Goal: Register for event/course

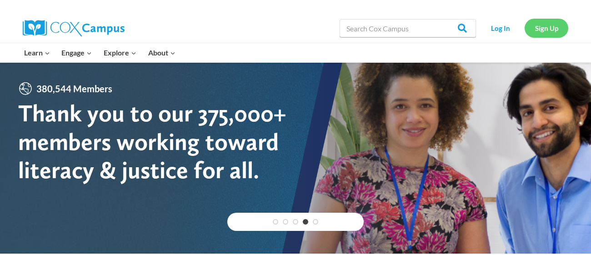
click at [548, 31] on link "Sign Up" at bounding box center [546, 28] width 44 height 19
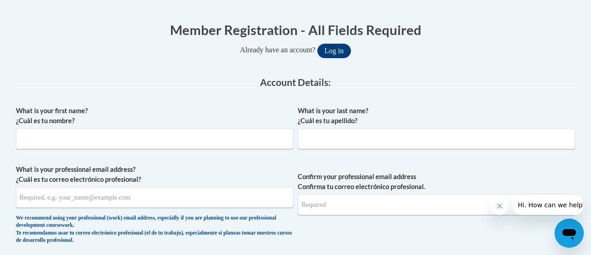
scroll to position [174, 0]
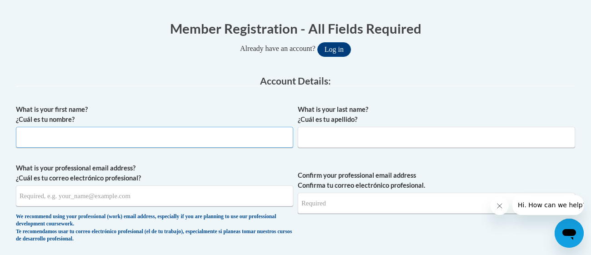
click at [253, 127] on input "What is your first name? ¿Cuál es tu nombre?" at bounding box center [154, 137] width 277 height 21
type input "Kelsey"
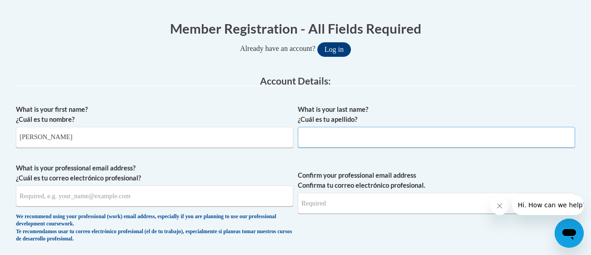
click at [337, 130] on input "What is your last name? ¿Cuál es tu apellido?" at bounding box center [436, 137] width 277 height 21
type input "Blankenship"
click at [191, 202] on input "What is your professional email address? ¿Cuál es tu correo electrónico profesi…" at bounding box center [154, 195] width 277 height 21
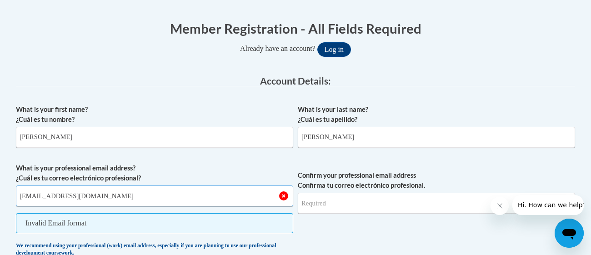
type input "Kb74494@students.pickenscountyschools.org"
click at [348, 201] on input "Confirm your professional email address Confirma tu correo electrónico profesio…" at bounding box center [436, 203] width 277 height 21
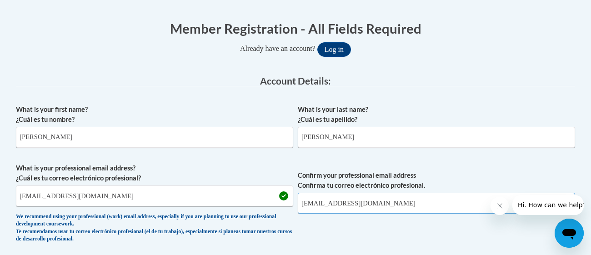
type input "Kb74494@students.pickenscountyschools.org"
click at [436, 176] on label "Confirm your professional email address Confirma tu correo electrónico profesio…" at bounding box center [436, 180] width 277 height 20
click at [436, 193] on input "Kb74494@students.pickenscountyschools.org" at bounding box center [436, 203] width 277 height 21
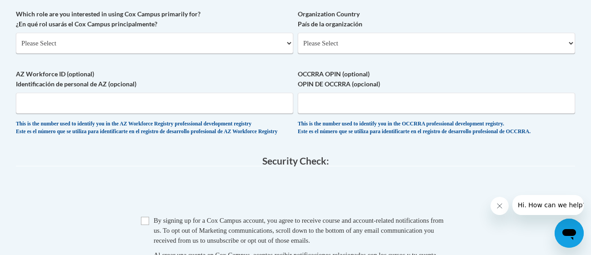
scroll to position [544, 0]
click at [181, 44] on select "Please Select College/University | Colegio/Universidad Community/Nonprofit Part…" at bounding box center [154, 43] width 277 height 21
select select "fbf2d438-af2f-41f8-98f1-81c410e29de3"
click at [16, 33] on select "Please Select College/University | Colegio/Universidad Community/Nonprofit Part…" at bounding box center [154, 43] width 277 height 21
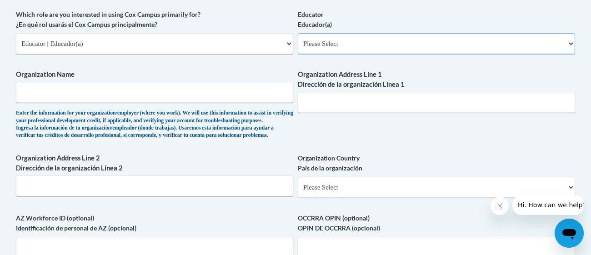
click at [334, 50] on select "Please Select Early Learning/Daycare Teacher/Family Home Care Provider | Maestr…" at bounding box center [436, 43] width 277 height 21
select select "5e2af403-4f2c-4e49-a02f-103e55d7b75b"
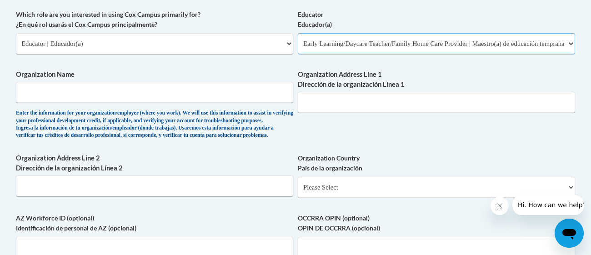
click at [298, 33] on select "Please Select Early Learning/Daycare Teacher/Family Home Care Provider | Maestr…" at bounding box center [436, 43] width 277 height 21
click at [333, 108] on input "Organization Address Line 1 Dirección de la organización Línea 1" at bounding box center [436, 102] width 277 height 21
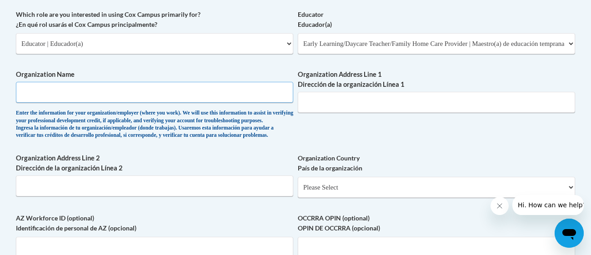
click at [232, 87] on input "Organization Name" at bounding box center [154, 92] width 277 height 21
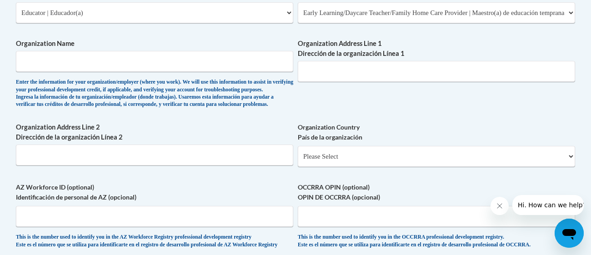
scroll to position [578, 0]
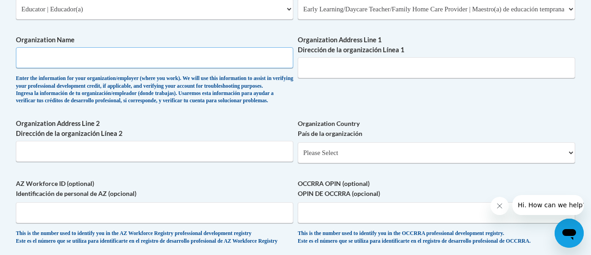
click at [164, 65] on input "Organization Name" at bounding box center [154, 57] width 277 height 21
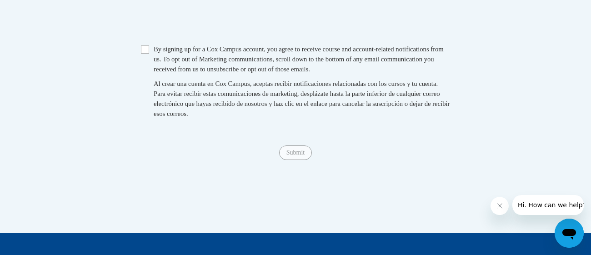
scroll to position [860, 0]
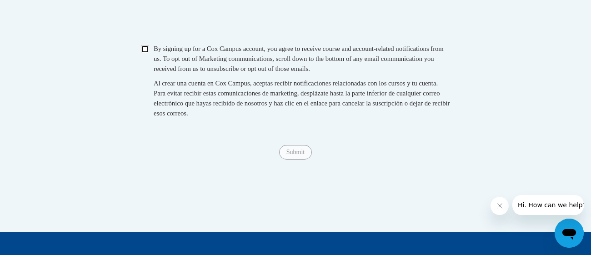
click at [148, 53] on input "Checkbox" at bounding box center [145, 49] width 8 height 8
checkbox input "true"
click at [288, 160] on input "Submit" at bounding box center [295, 152] width 33 height 15
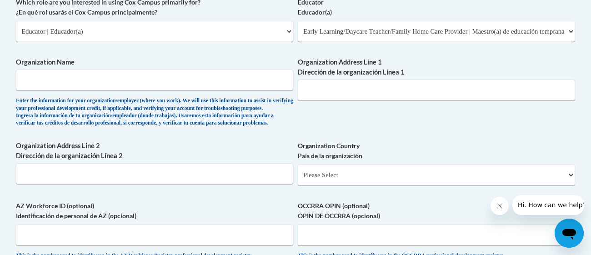
scroll to position [778, 0]
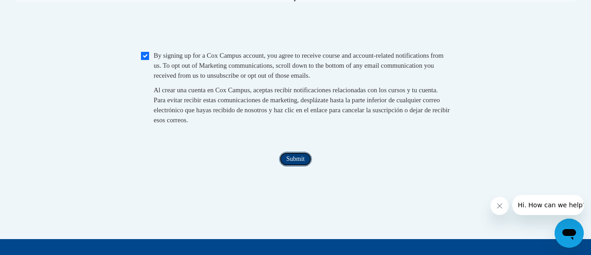
click at [299, 166] on input "Submit" at bounding box center [295, 159] width 33 height 15
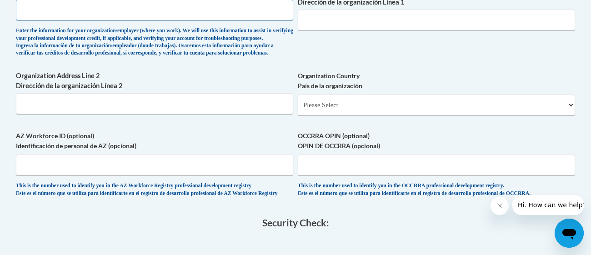
scroll to position [570, 0]
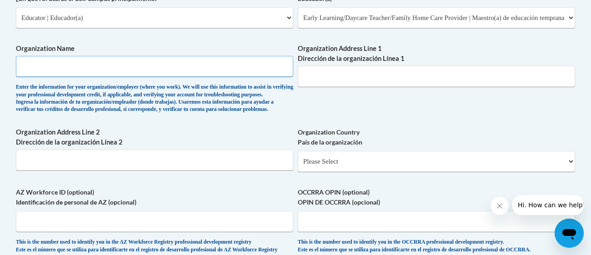
click at [100, 67] on input "Organization Name" at bounding box center [154, 66] width 277 height 21
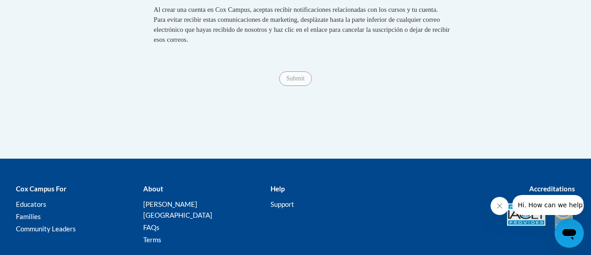
scroll to position [934, 0]
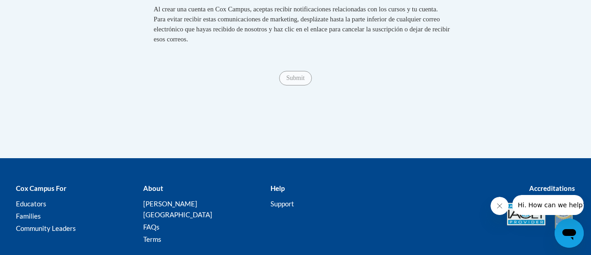
type input "PHS"
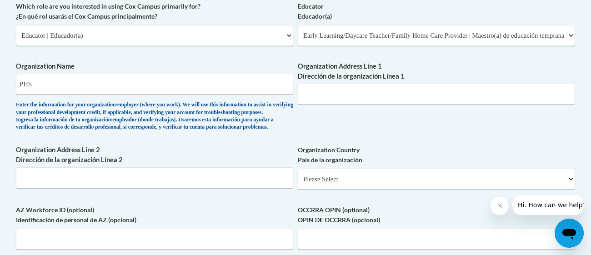
scroll to position [551, 0]
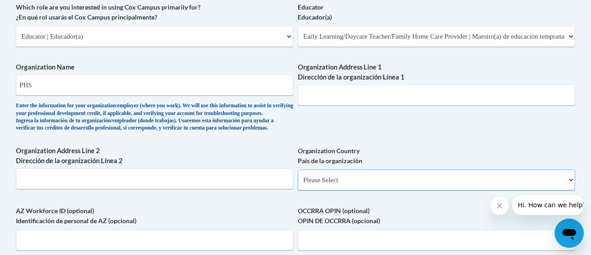
click at [340, 190] on select "Please Select United States | Estados Unidos Outside of the United States | Fue…" at bounding box center [436, 180] width 277 height 21
select select "ad49bcad-a171-4b2e-b99c-48b446064914"
click at [298, 184] on select "Please Select United States | Estados Unidos Outside of the United States | Fue…" at bounding box center [436, 180] width 277 height 21
select select
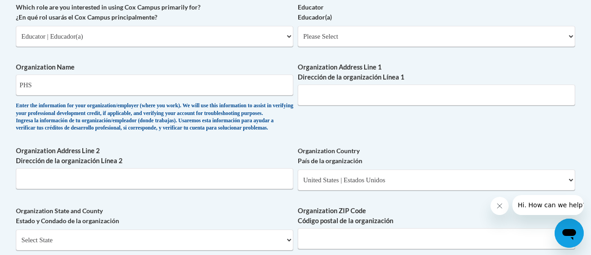
click at [271, 211] on div "What is your first name? ¿Cuál es tu nombre? Kelsey What is your last name? ¿Cu…" at bounding box center [295, 52] width 559 height 659
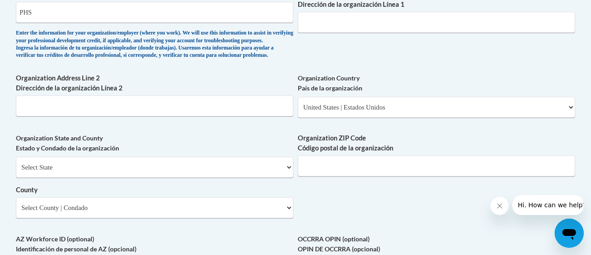
scroll to position [628, 0]
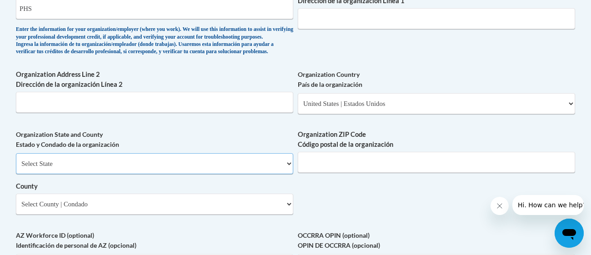
click at [280, 174] on select "Select State Alabama Alaska Arizona Arkansas California Colorado Connecticut De…" at bounding box center [154, 163] width 277 height 21
select select "Georgia"
click at [16, 167] on select "Select State Alabama Alaska Arizona Arkansas California Colorado Connecticut De…" at bounding box center [154, 163] width 277 height 21
click at [303, 173] on input "Organization ZIP Code Código postal de la organización" at bounding box center [436, 162] width 277 height 21
type input "30143"
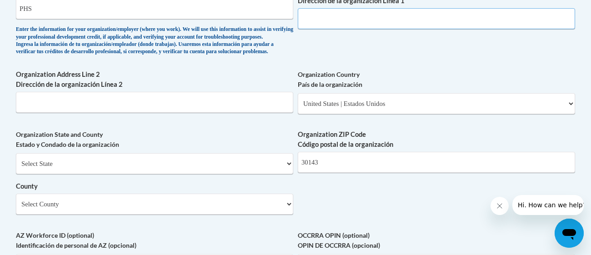
type input "20 Ithica ct"
click at [209, 207] on div "Select State Alabama Alaska Arizona Arkansas California Colorado Connecticut De…" at bounding box center [154, 183] width 277 height 61
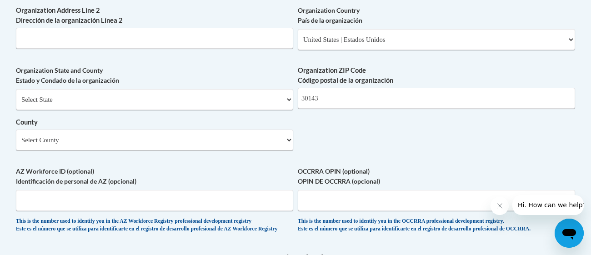
scroll to position [693, 0]
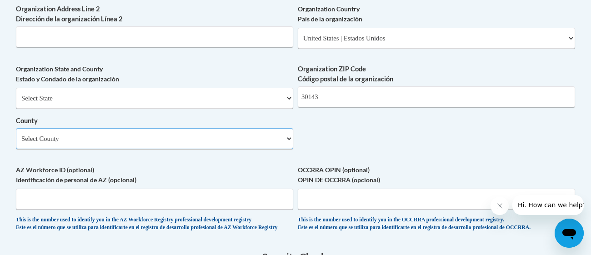
click at [223, 149] on select "Select County Appling Atkinson Bacon Baker Baldwin Banks Barrow Bartow Ben Hill…" at bounding box center [154, 138] width 277 height 21
select select "Pickens"
click at [16, 143] on select "Select County Appling Atkinson Bacon Baker Baldwin Banks Barrow Bartow Ben Hill…" at bounding box center [154, 138] width 277 height 21
click at [207, 182] on label "AZ Workforce ID (optional) Identificación de personal de AZ (opcional)" at bounding box center [154, 175] width 277 height 20
click at [207, 189] on input "AZ Workforce ID (optional) Identificación de personal de AZ (opcional)" at bounding box center [154, 199] width 277 height 21
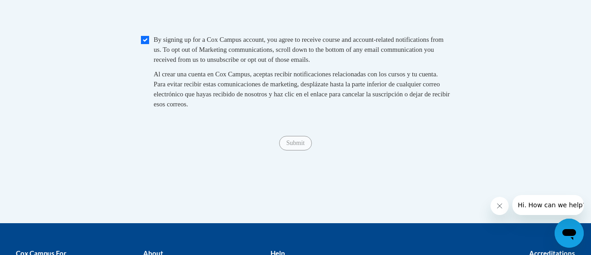
scroll to position [971, 0]
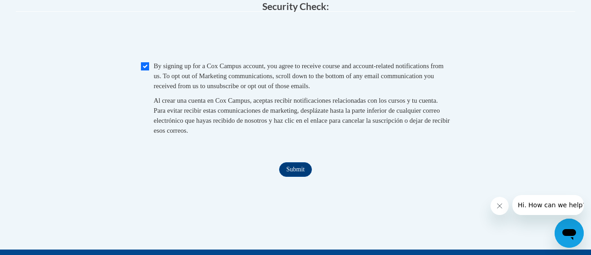
scroll to position [944, 0]
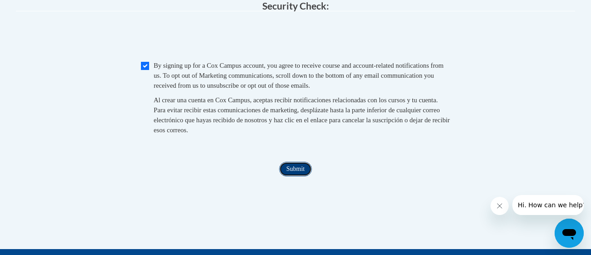
click at [285, 176] on input "Submit" at bounding box center [295, 169] width 33 height 15
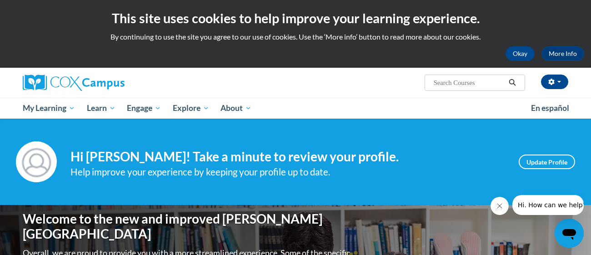
click at [474, 84] on input "Search..." at bounding box center [469, 82] width 73 height 11
type input "build my brain"
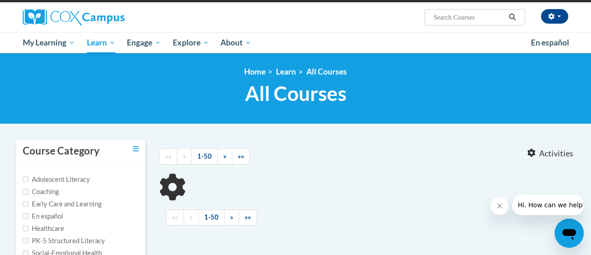
type input "build my brain"
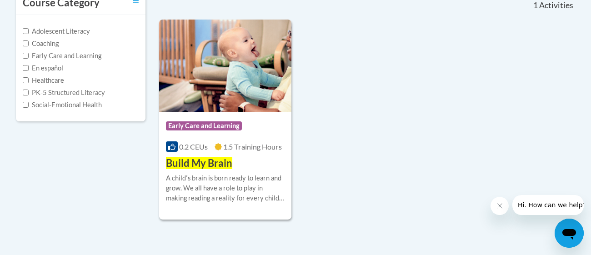
scroll to position [214, 0]
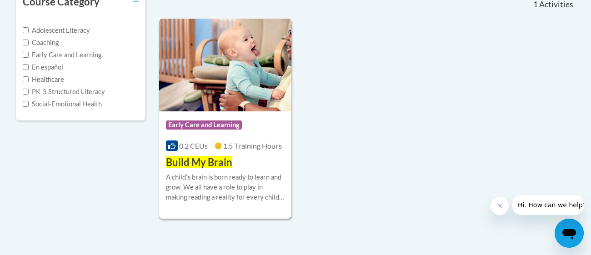
click at [231, 85] on img at bounding box center [225, 65] width 132 height 93
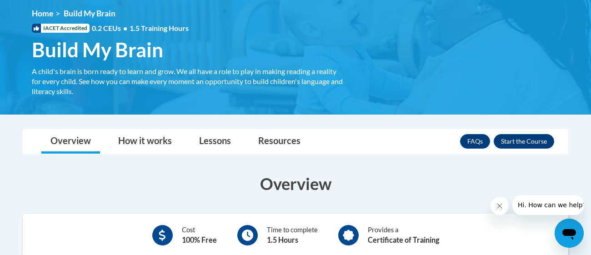
scroll to position [125, 0]
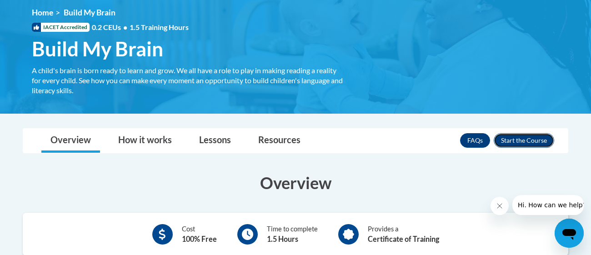
click at [519, 135] on button "Enroll" at bounding box center [524, 140] width 60 height 15
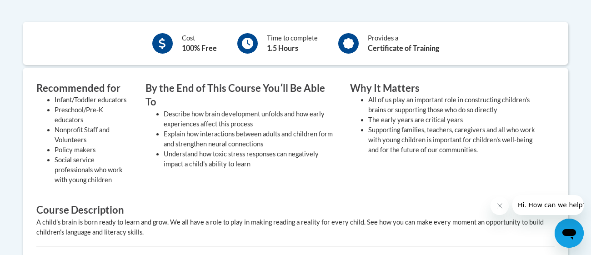
scroll to position [317, 0]
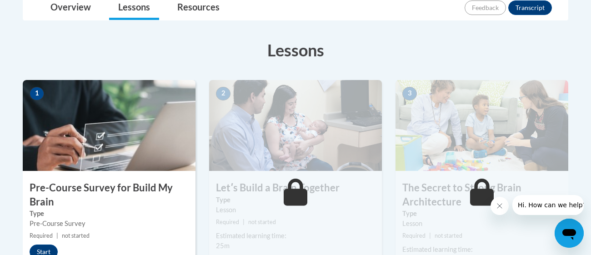
scroll to position [290, 0]
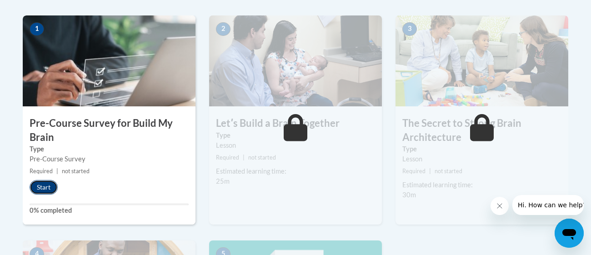
click at [36, 187] on button "Start" at bounding box center [44, 187] width 28 height 15
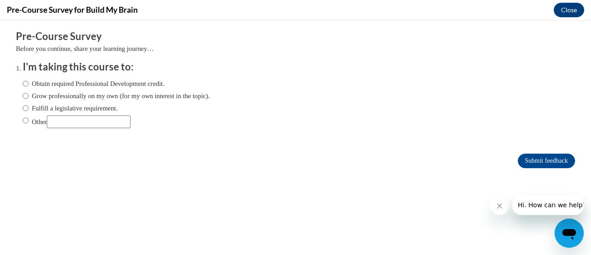
scroll to position [0, 0]
click at [70, 92] on label "Grow professionally on my own (for my own interest in the topic)." at bounding box center [116, 96] width 187 height 10
click at [29, 92] on input "Grow professionally on my own (for my own interest in the topic)." at bounding box center [26, 96] width 6 height 10
radio input "true"
click at [536, 164] on input "Submit feedback" at bounding box center [546, 161] width 57 height 15
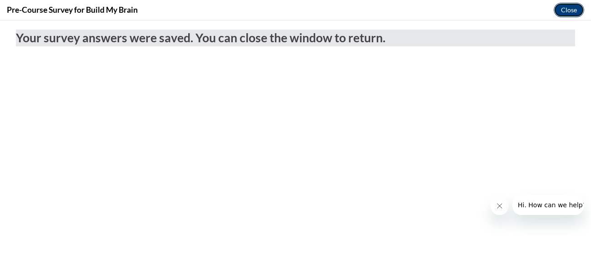
click at [573, 13] on button "Close" at bounding box center [568, 10] width 30 height 15
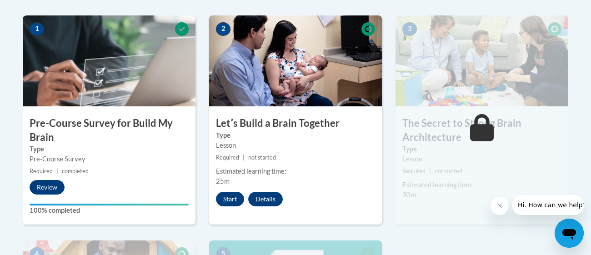
click at [91, 189] on div "1 Pre-Course Survey for Build My Brain Type Pre-Course Survey Required | comple…" at bounding box center [109, 119] width 173 height 209
click at [224, 195] on button "Start" at bounding box center [230, 199] width 28 height 15
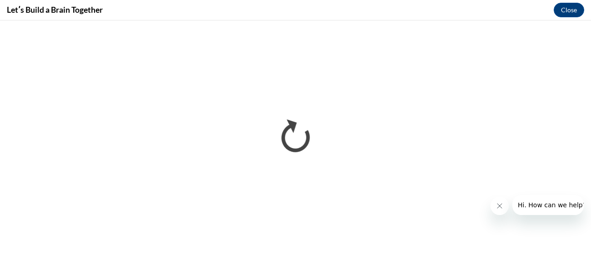
click at [505, 203] on button "Close message from company" at bounding box center [499, 206] width 18 height 18
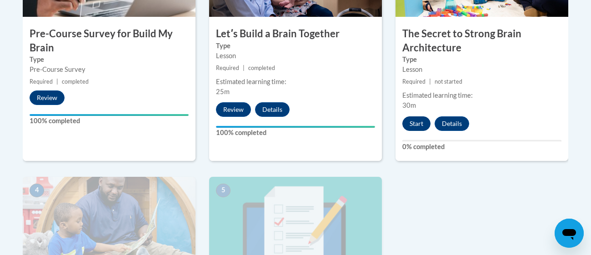
scroll to position [379, 0]
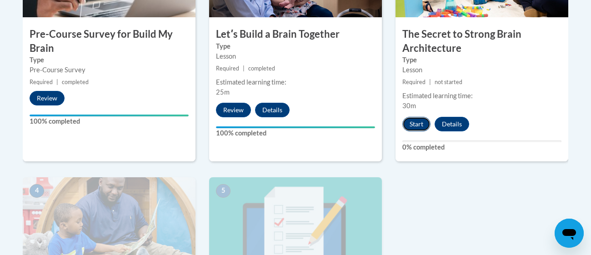
click at [416, 126] on button "Start" at bounding box center [416, 124] width 28 height 15
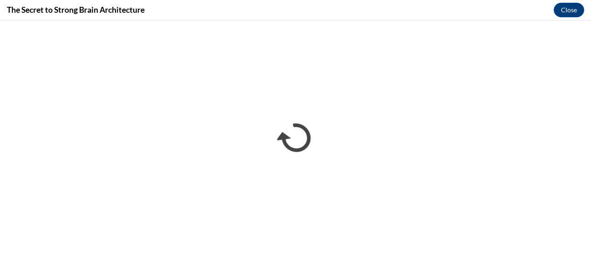
scroll to position [0, 0]
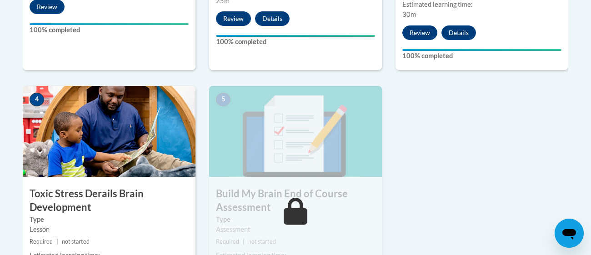
scroll to position [472, 0]
